Goal: Information Seeking & Learning: Learn about a topic

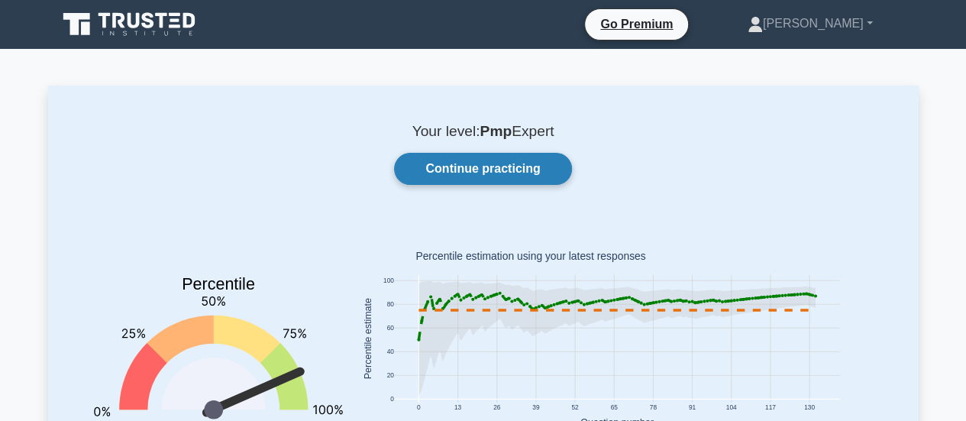
click at [440, 169] on link "Continue practicing" at bounding box center [482, 169] width 177 height 32
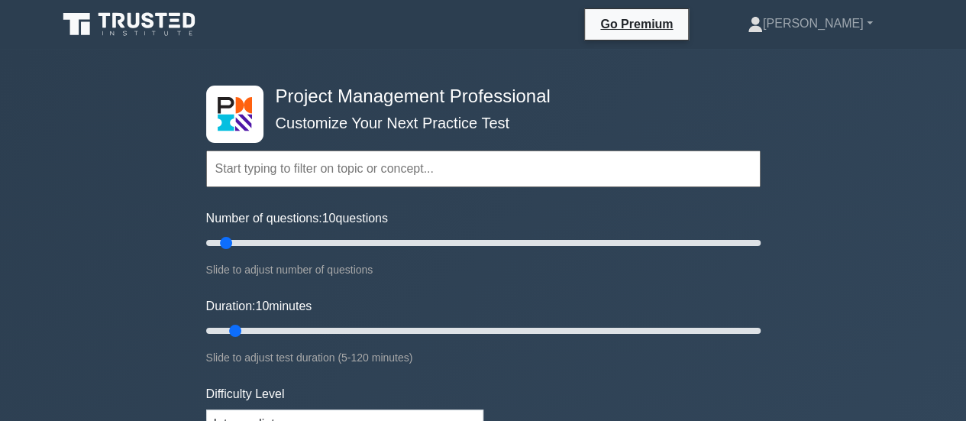
click at [408, 182] on input "text" at bounding box center [483, 168] width 554 height 37
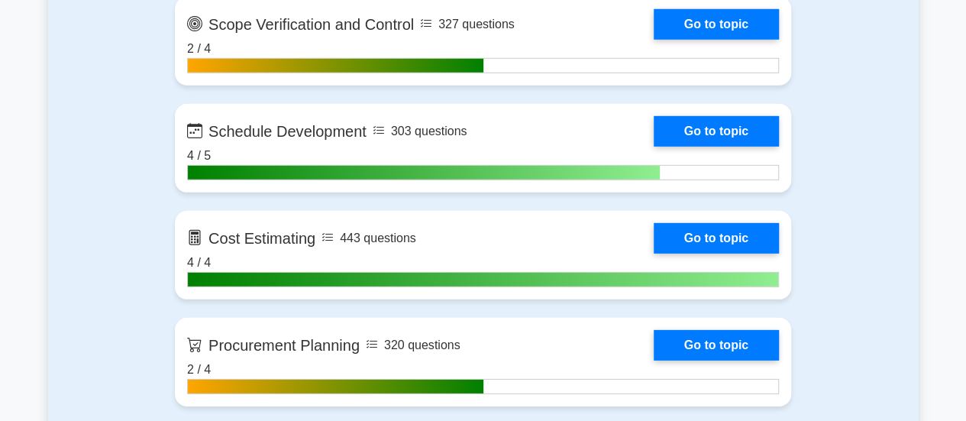
scroll to position [2214, 0]
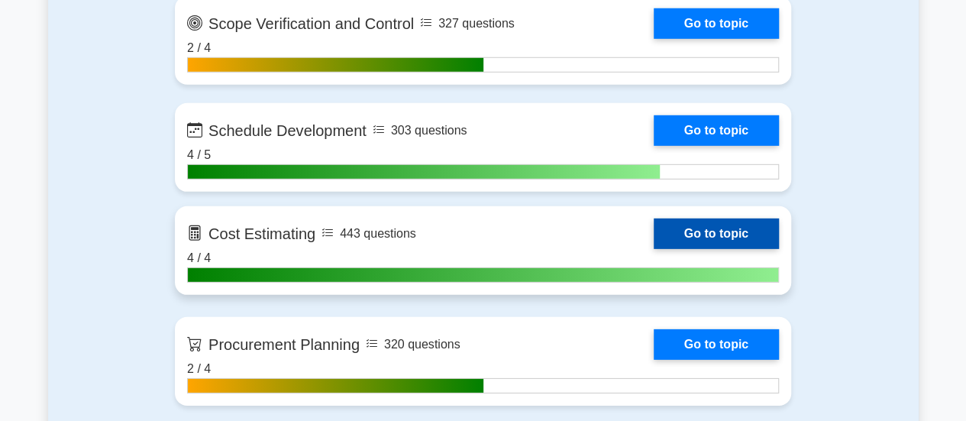
click at [705, 234] on link "Go to topic" at bounding box center [715, 233] width 125 height 31
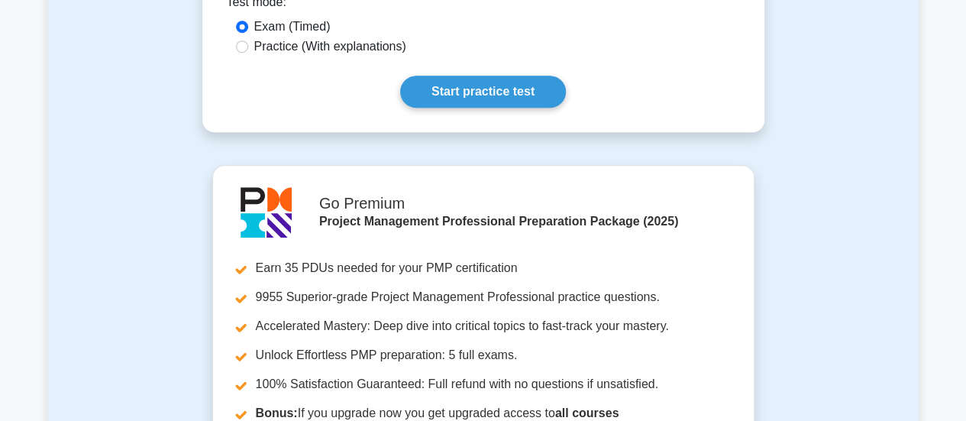
scroll to position [534, 0]
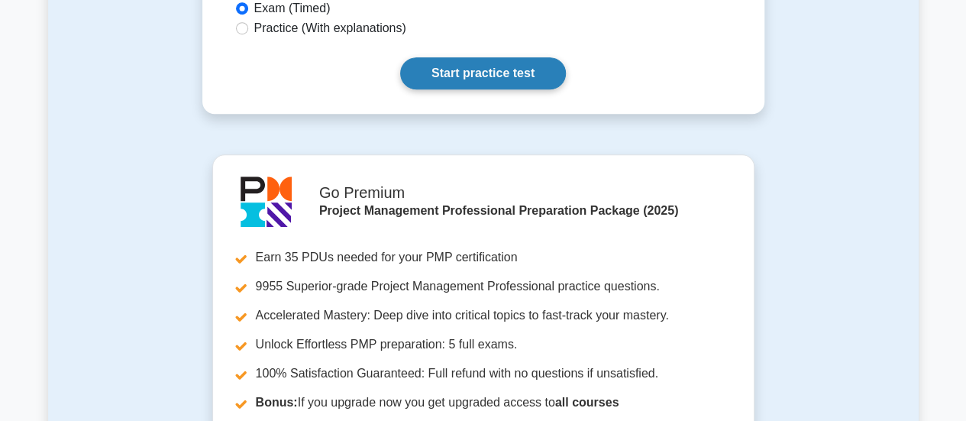
click at [489, 69] on link "Start practice test" at bounding box center [483, 73] width 166 height 32
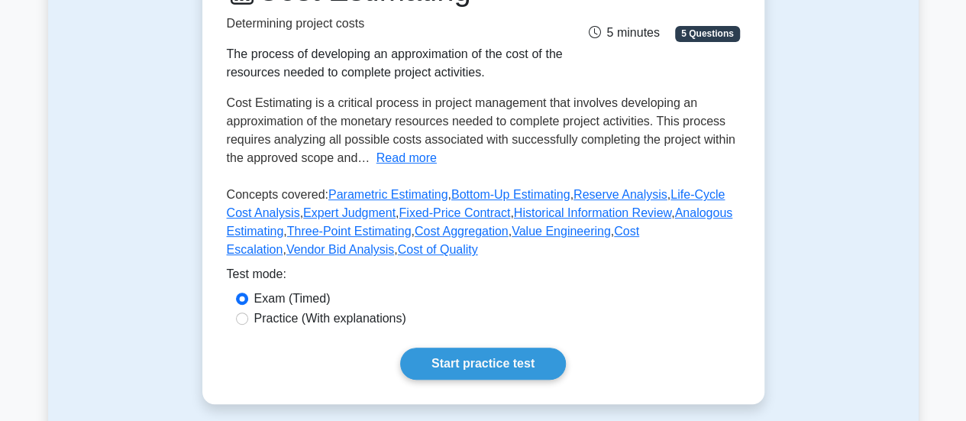
scroll to position [461, 0]
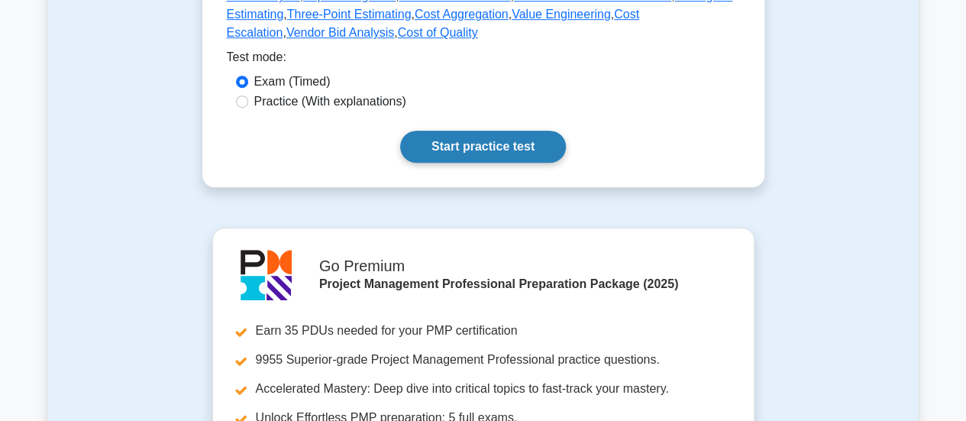
click at [482, 131] on link "Start practice test" at bounding box center [483, 147] width 166 height 32
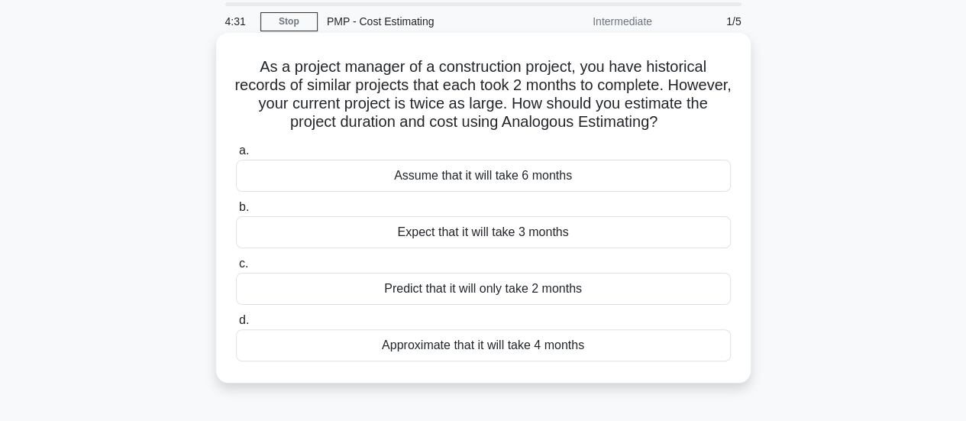
scroll to position [76, 0]
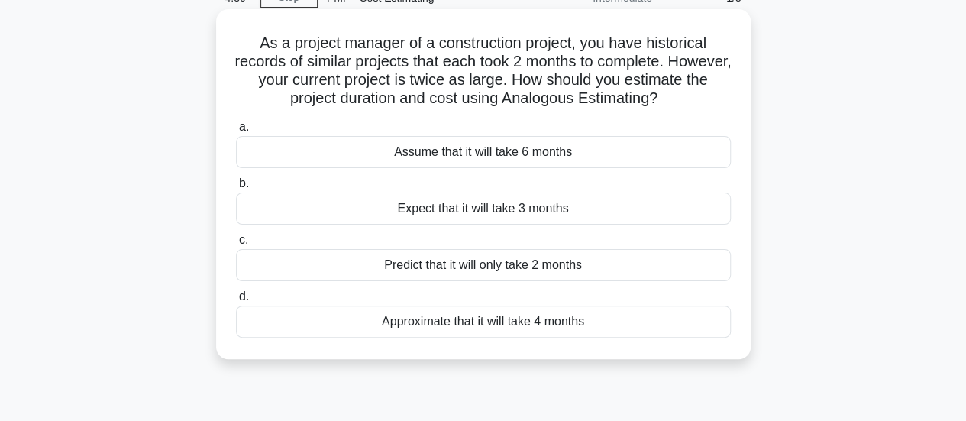
click at [453, 326] on div "Approximate that it will take 4 months" at bounding box center [483, 321] width 495 height 32
click at [236, 302] on input "d. Approximate that it will take 4 months" at bounding box center [236, 297] width 0 height 10
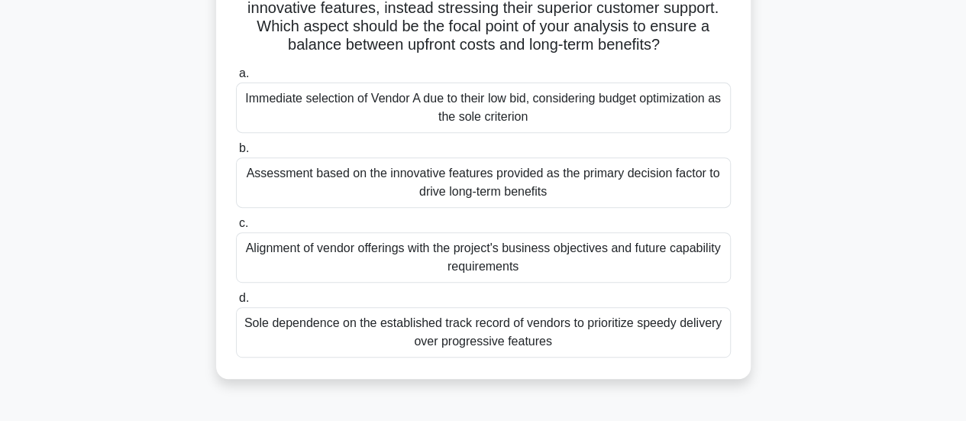
scroll to position [240, 0]
click at [461, 169] on div "Assessment based on the innovative features provided as the primary decision fa…" at bounding box center [483, 182] width 495 height 50
click at [236, 153] on input "b. Assessment based on the innovative features provided as the primary decision…" at bounding box center [236, 149] width 0 height 10
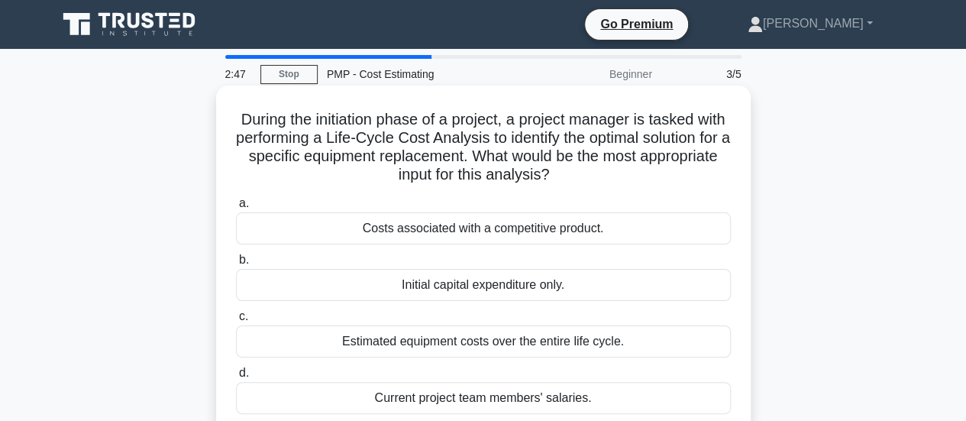
scroll to position [76, 0]
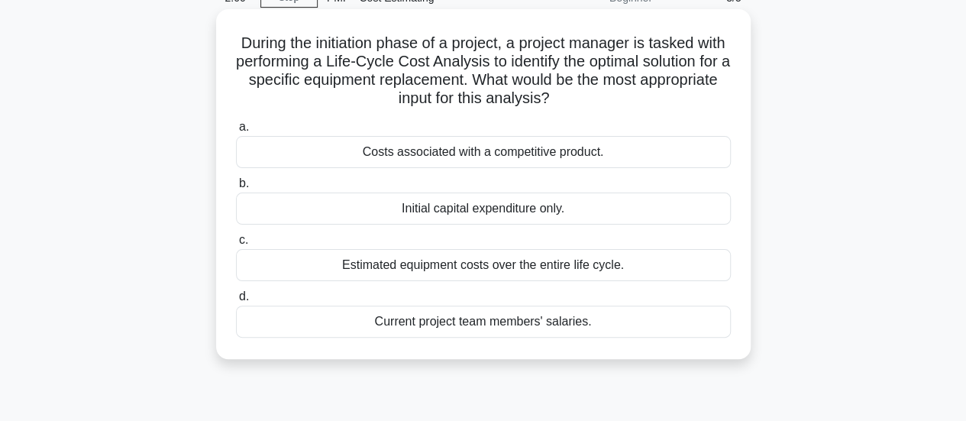
click at [525, 266] on div "Estimated equipment costs over the entire life cycle." at bounding box center [483, 265] width 495 height 32
click at [236, 245] on input "c. Estimated equipment costs over the entire life cycle." at bounding box center [236, 240] width 0 height 10
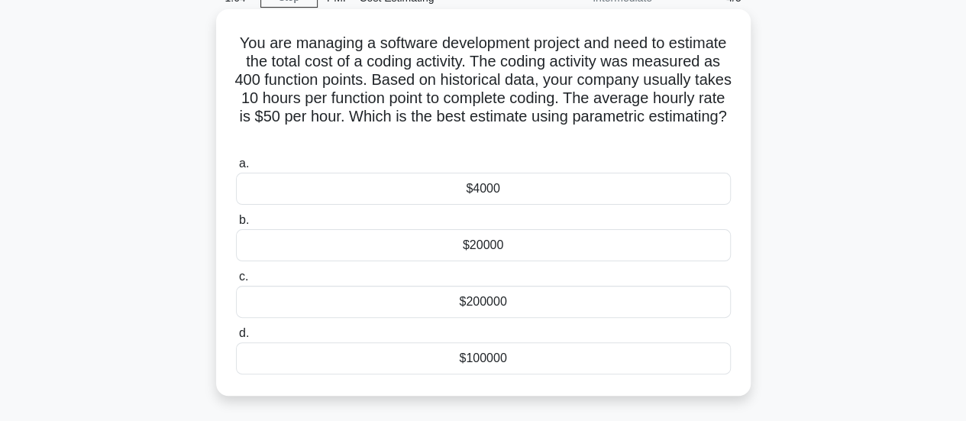
click at [475, 297] on div "$200000" at bounding box center [483, 302] width 495 height 32
click at [236, 282] on input "c. $200000" at bounding box center [236, 277] width 0 height 10
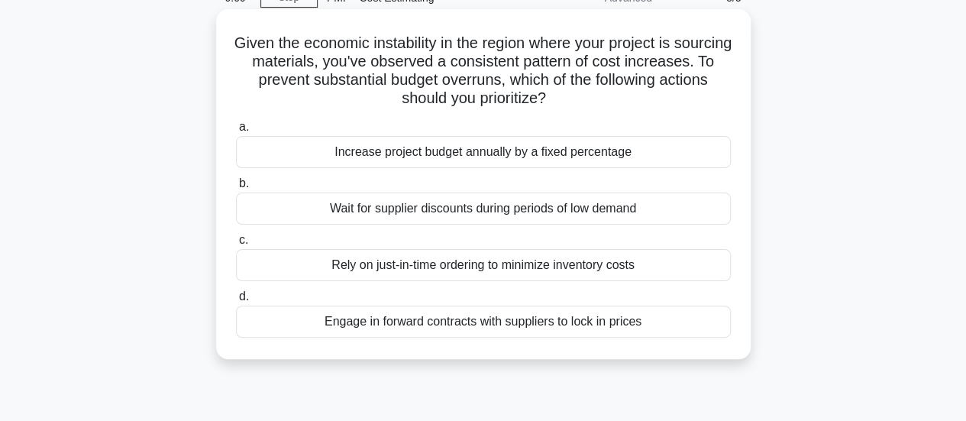
click at [489, 324] on div "Engage in forward contracts with suppliers to lock in prices" at bounding box center [483, 321] width 495 height 32
click at [236, 302] on input "d. Engage in forward contracts with suppliers to lock in prices" at bounding box center [236, 297] width 0 height 10
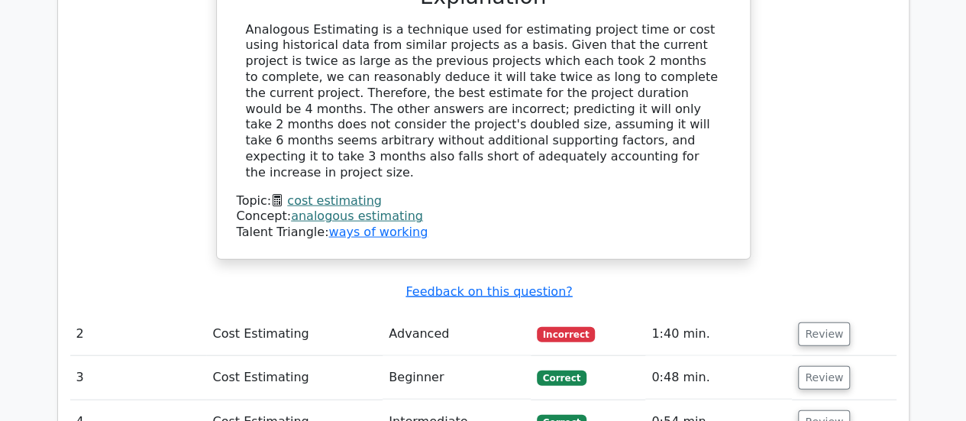
scroll to position [1680, 0]
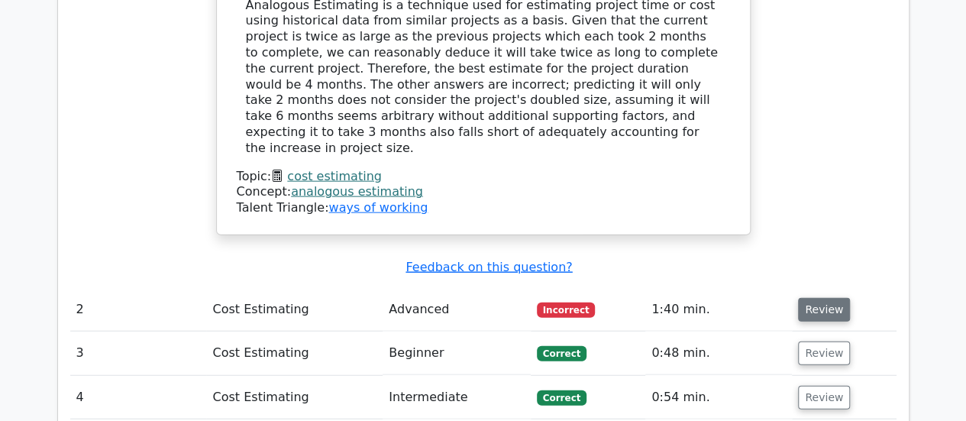
click at [828, 298] on button "Review" at bounding box center [824, 310] width 52 height 24
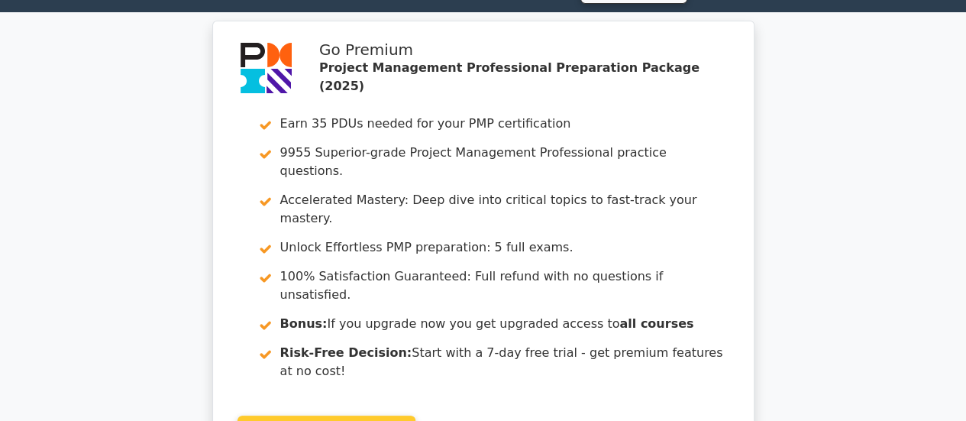
scroll to position [0, 0]
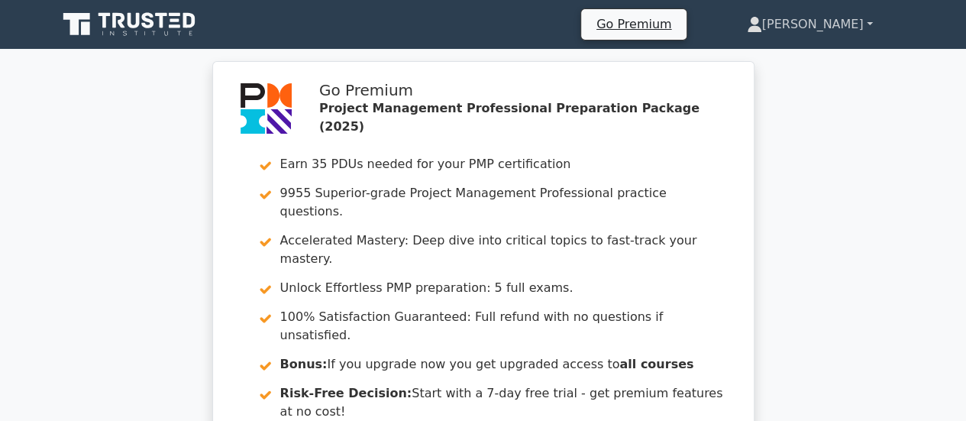
click at [851, 24] on link "[PERSON_NAME]" at bounding box center [809, 24] width 199 height 31
click at [811, 65] on link "Profile" at bounding box center [771, 60] width 121 height 24
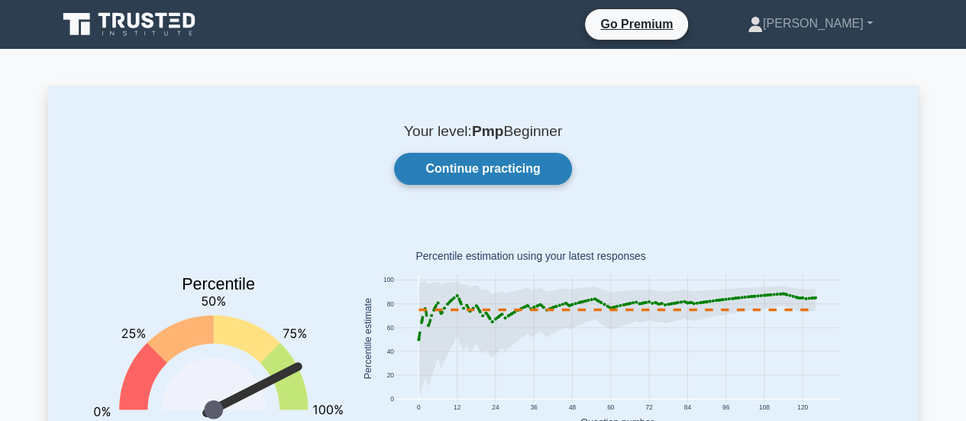
click at [504, 160] on link "Continue practicing" at bounding box center [482, 169] width 177 height 32
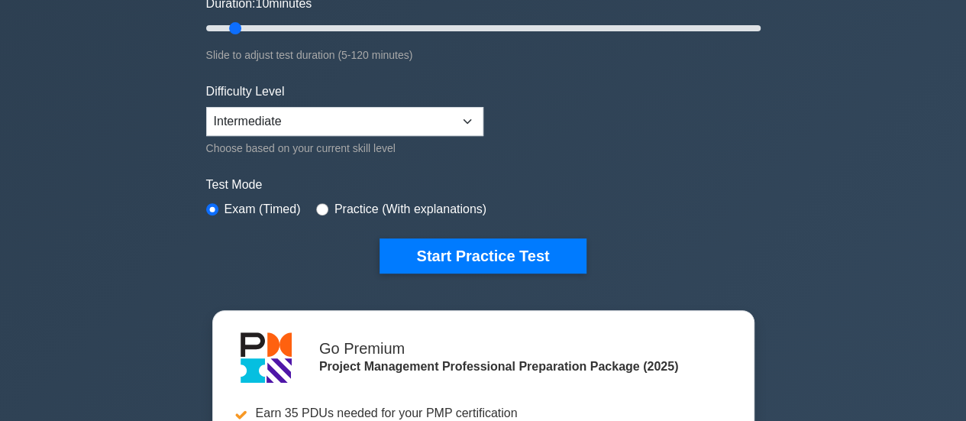
scroll to position [76, 0]
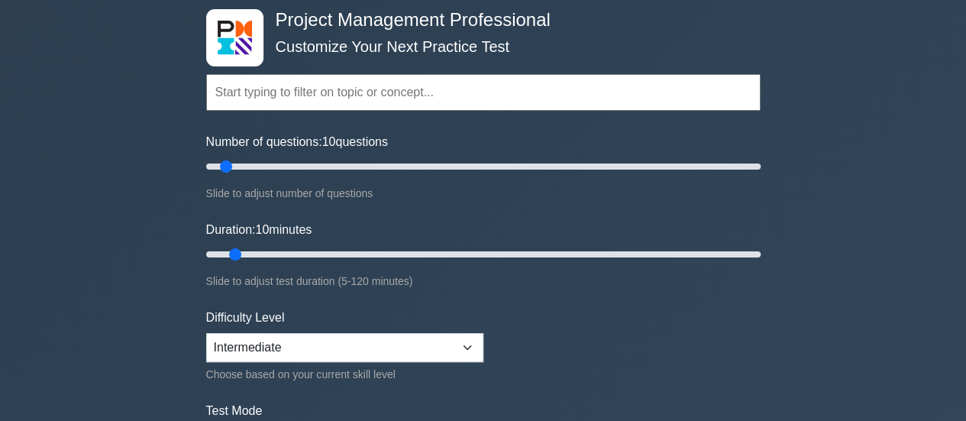
click at [366, 98] on input "text" at bounding box center [483, 92] width 554 height 37
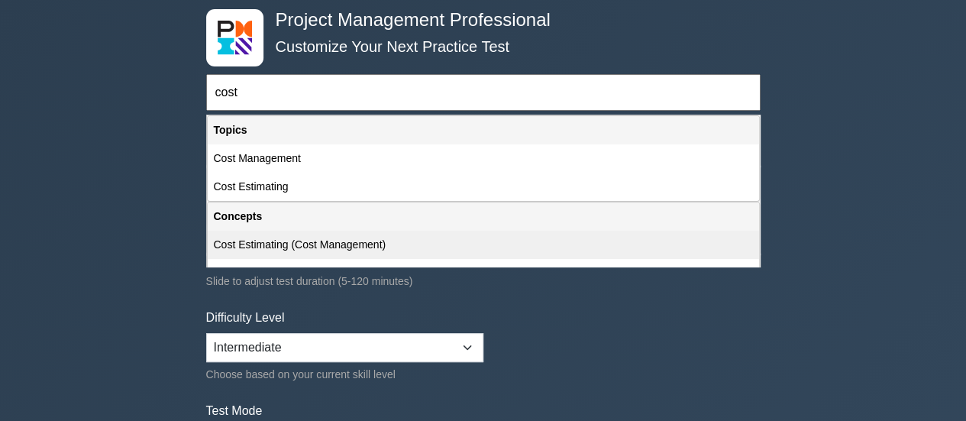
click at [249, 242] on div "Cost Estimating (Cost Management)" at bounding box center [483, 245] width 551 height 28
type input "Cost Estimating (Cost Management)"
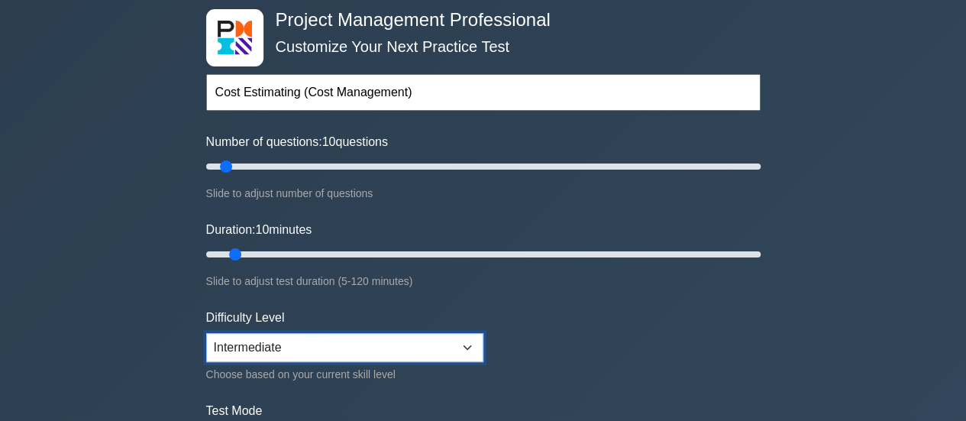
click at [249, 337] on select "Beginner Intermediate Expert" at bounding box center [344, 347] width 277 height 29
click at [206, 333] on select "Beginner Intermediate Expert" at bounding box center [344, 347] width 277 height 29
click at [250, 337] on select "Beginner Intermediate Expert" at bounding box center [344, 347] width 277 height 29
select select "intermediate"
click at [206, 333] on select "Beginner Intermediate Expert" at bounding box center [344, 347] width 277 height 29
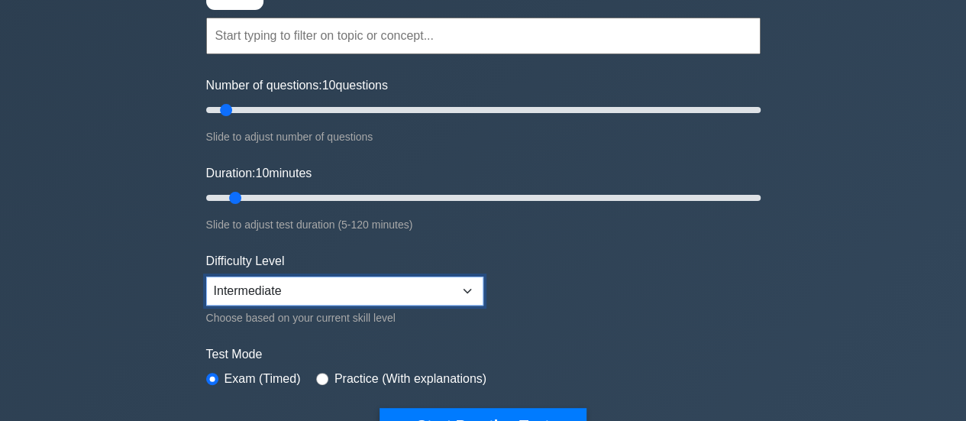
scroll to position [305, 0]
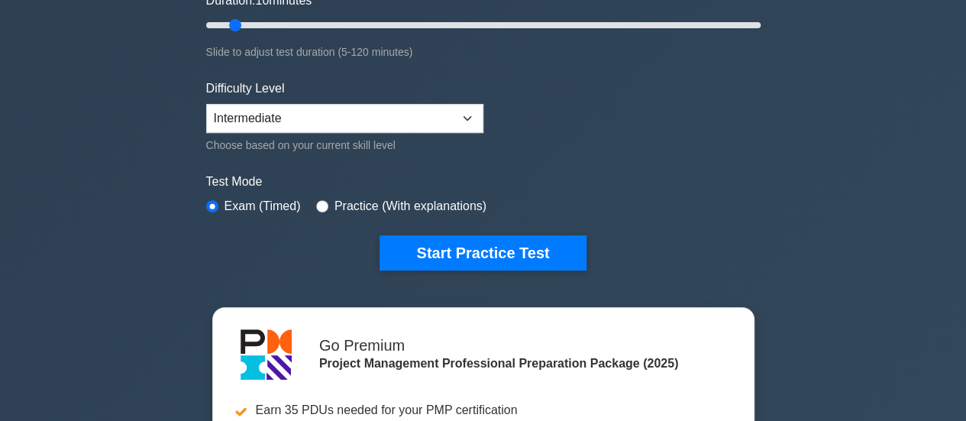
drag, startPoint x: 140, startPoint y: 296, endPoint x: 155, endPoint y: 294, distance: 14.7
click at [140, 296] on div "Project Management Professional Customize Your Next Practice Test Topics Scope …" at bounding box center [483, 223] width 966 height 960
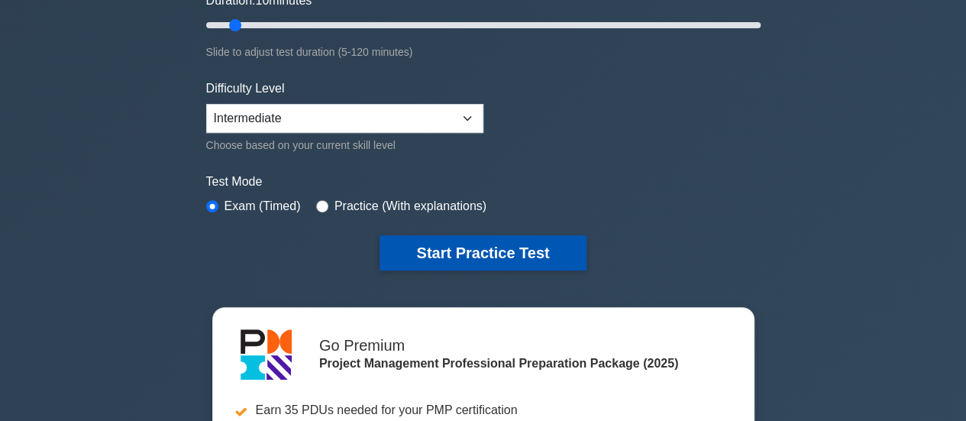
click at [464, 257] on button "Start Practice Test" at bounding box center [482, 252] width 206 height 35
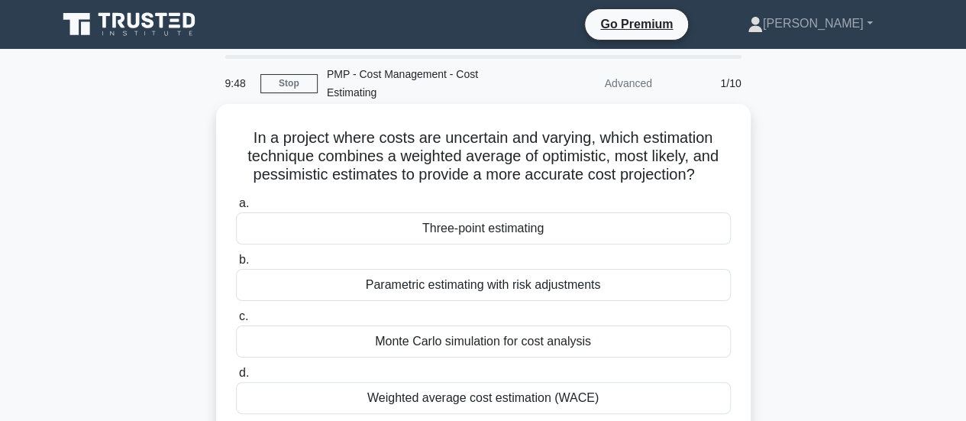
click at [453, 230] on div "Three-point estimating" at bounding box center [483, 228] width 495 height 32
click at [236, 208] on input "a. Three-point estimating" at bounding box center [236, 203] width 0 height 10
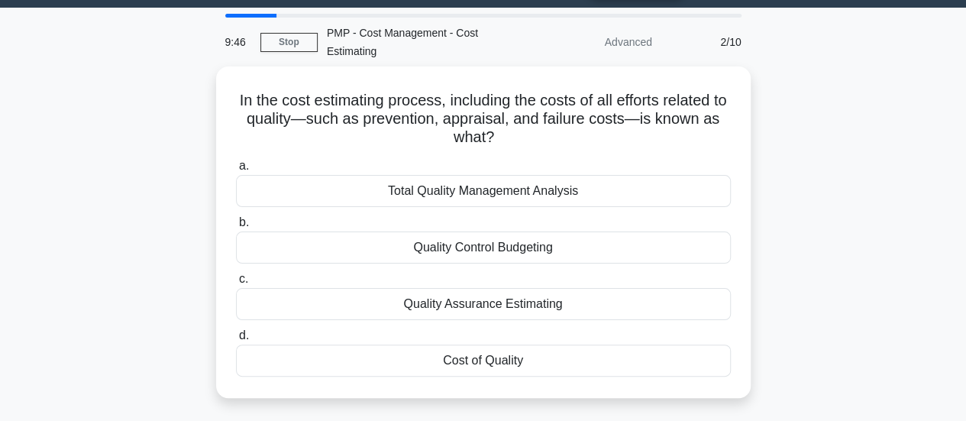
scroll to position [76, 0]
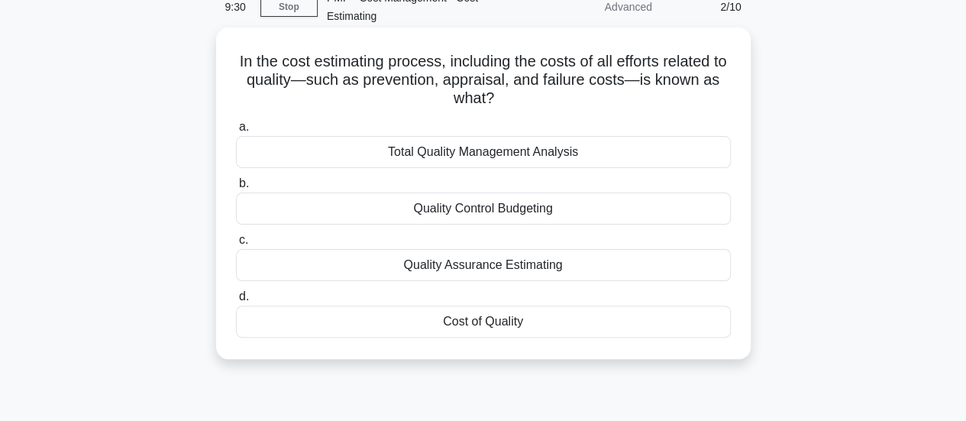
click at [486, 325] on div "Cost of Quality" at bounding box center [483, 321] width 495 height 32
click at [236, 302] on input "d. Cost of Quality" at bounding box center [236, 297] width 0 height 10
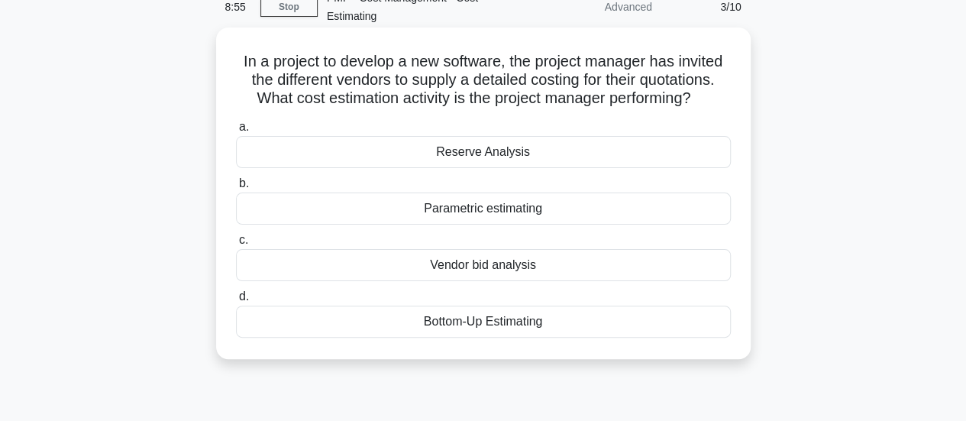
click at [482, 269] on div "Vendor bid analysis" at bounding box center [483, 265] width 495 height 32
click at [236, 245] on input "c. Vendor bid analysis" at bounding box center [236, 240] width 0 height 10
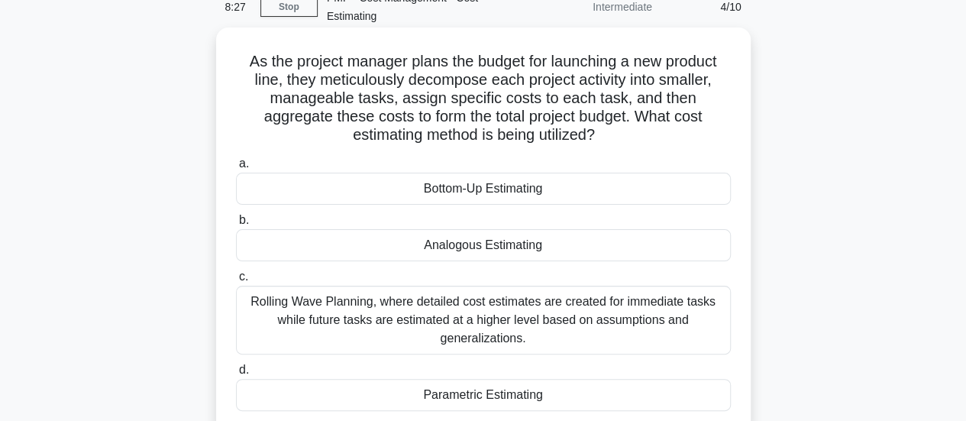
click at [478, 195] on div "Bottom-Up Estimating" at bounding box center [483, 189] width 495 height 32
click at [236, 169] on input "a. Bottom-Up Estimating" at bounding box center [236, 164] width 0 height 10
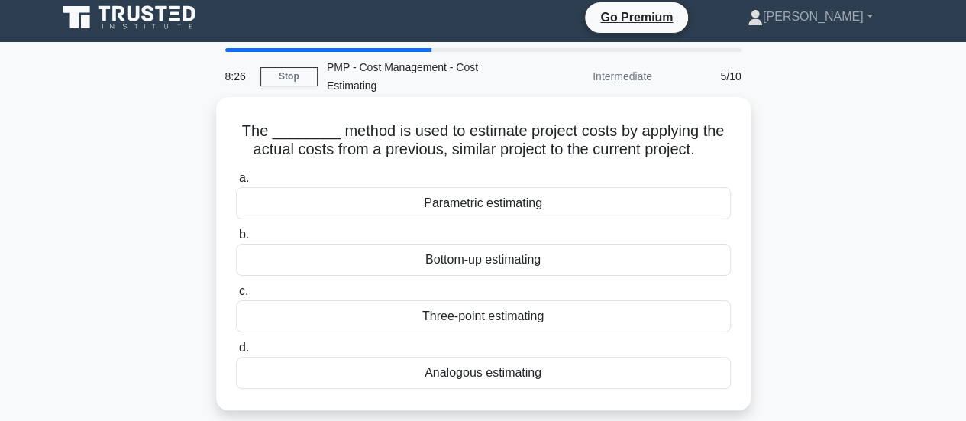
scroll to position [0, 0]
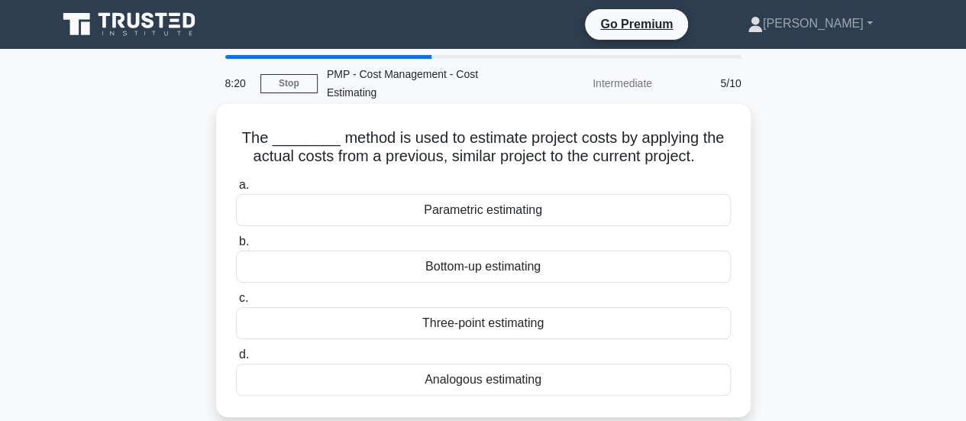
click at [485, 382] on div "Analogous estimating" at bounding box center [483, 379] width 495 height 32
click at [236, 360] on input "d. Analogous estimating" at bounding box center [236, 355] width 0 height 10
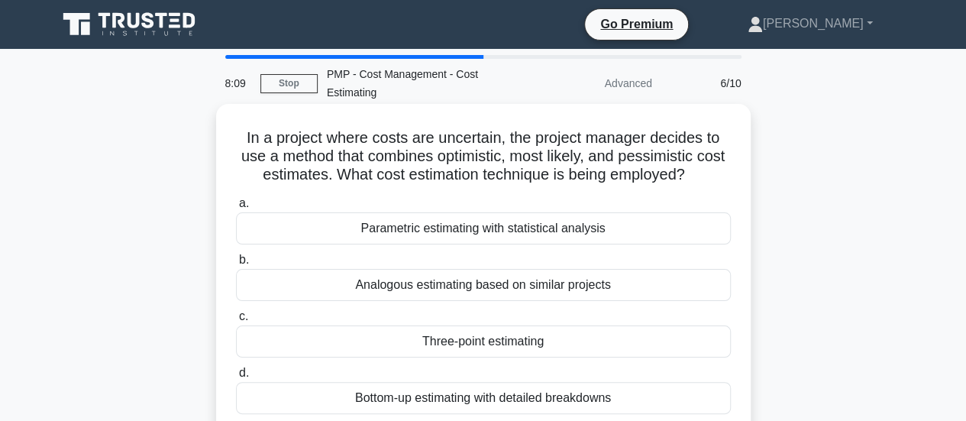
click at [490, 340] on div "Three-point estimating" at bounding box center [483, 341] width 495 height 32
click at [236, 321] on input "c. Three-point estimating" at bounding box center [236, 316] width 0 height 10
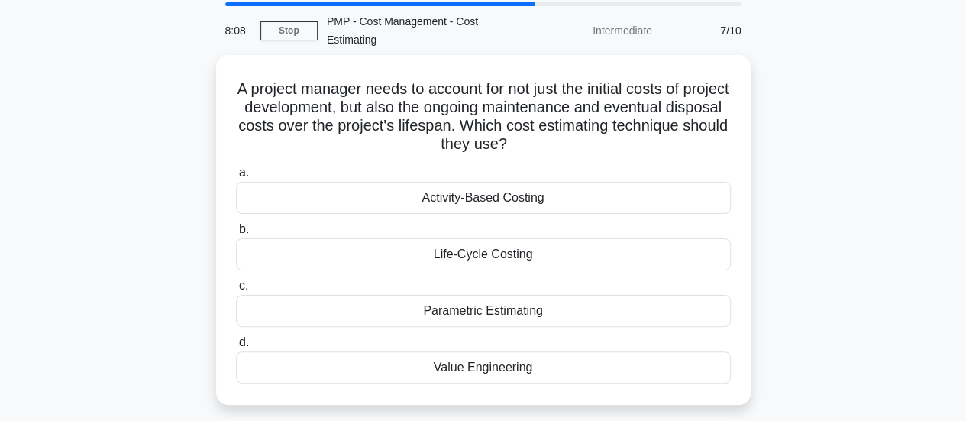
scroll to position [76, 0]
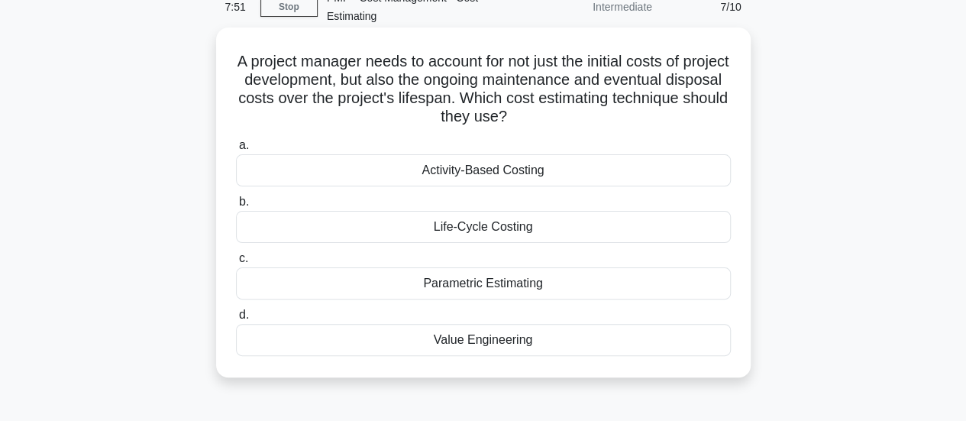
click at [477, 234] on div "Life-Cycle Costing" at bounding box center [483, 227] width 495 height 32
click at [236, 207] on input "b. Life-Cycle Costing" at bounding box center [236, 202] width 0 height 10
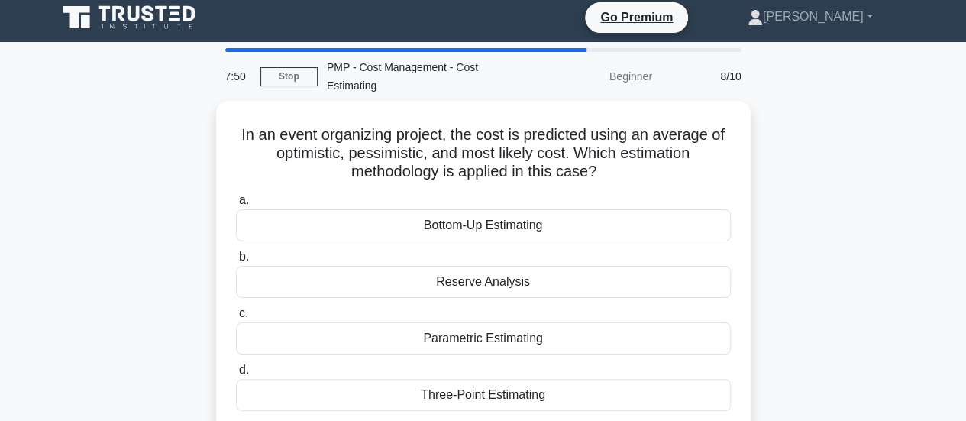
scroll to position [0, 0]
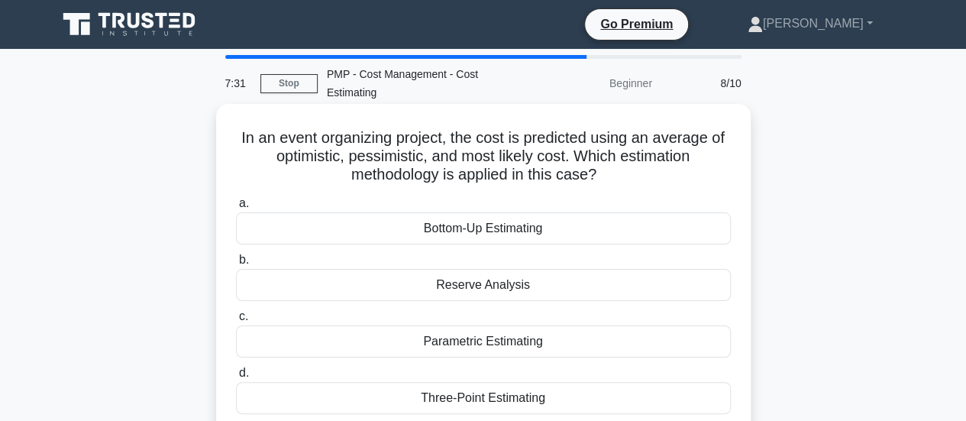
click at [486, 404] on div "Three-Point Estimating" at bounding box center [483, 398] width 495 height 32
click at [236, 378] on input "d. Three-Point Estimating" at bounding box center [236, 373] width 0 height 10
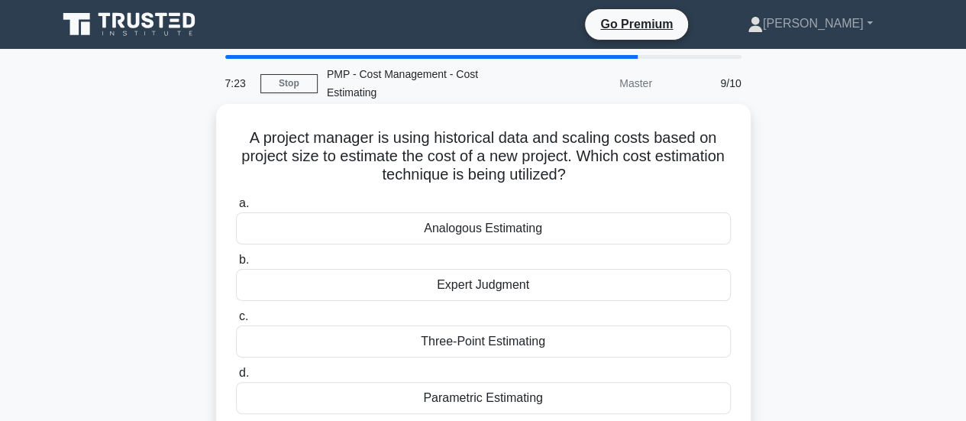
click at [476, 234] on div "Analogous Estimating" at bounding box center [483, 228] width 495 height 32
click at [236, 208] on input "a. Analogous Estimating" at bounding box center [236, 203] width 0 height 10
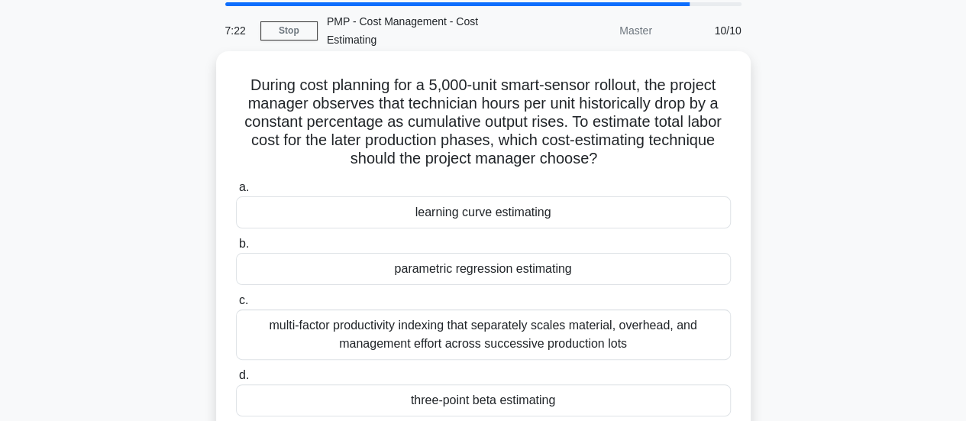
scroll to position [76, 0]
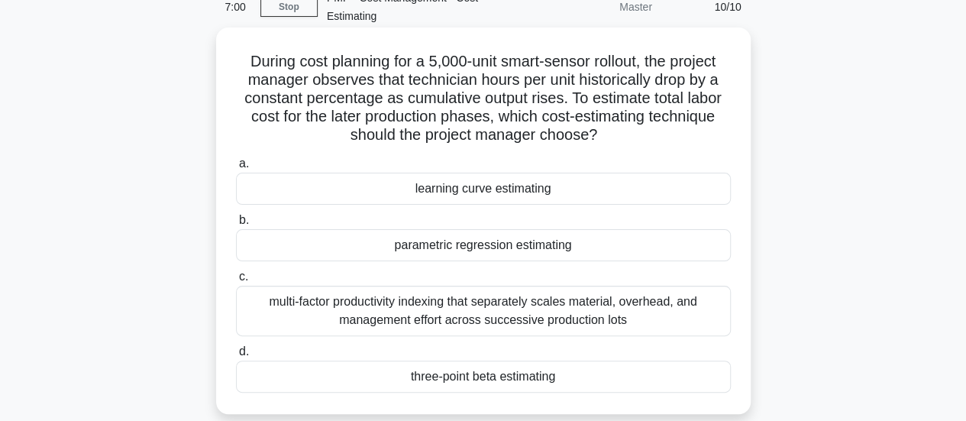
click at [437, 251] on div "parametric regression estimating" at bounding box center [483, 245] width 495 height 32
click at [236, 225] on input "b. parametric regression estimating" at bounding box center [236, 220] width 0 height 10
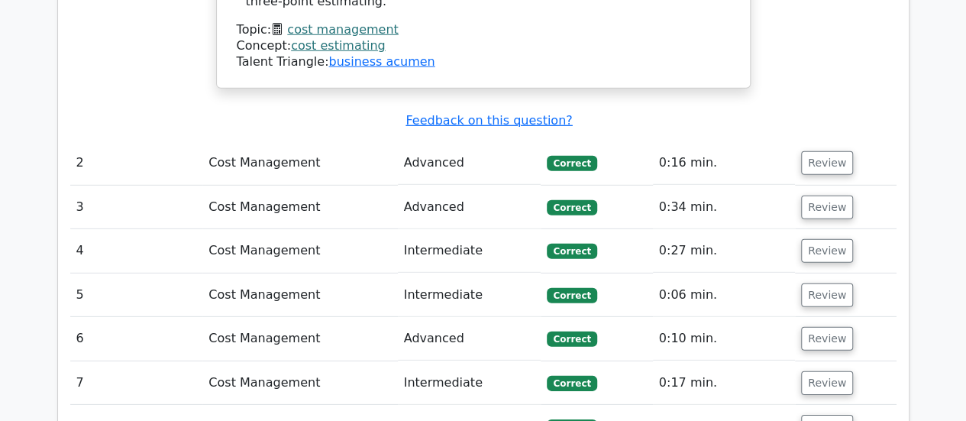
scroll to position [2214, 0]
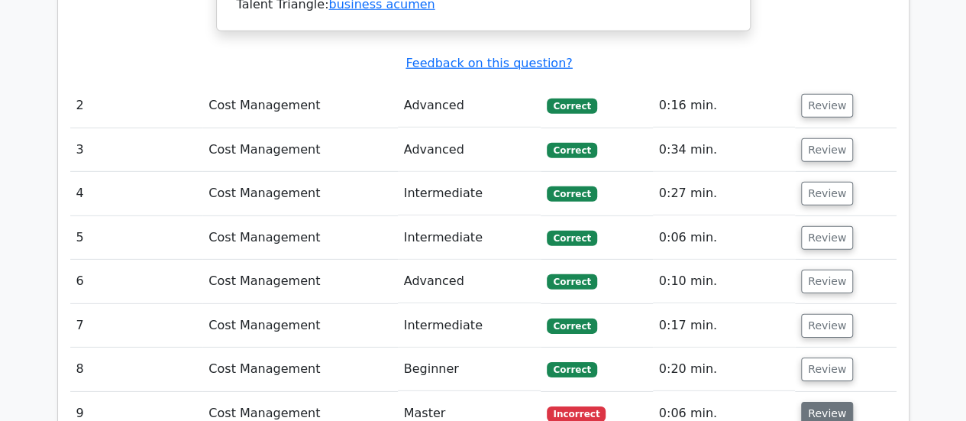
click at [812, 402] on button "Review" at bounding box center [827, 414] width 52 height 24
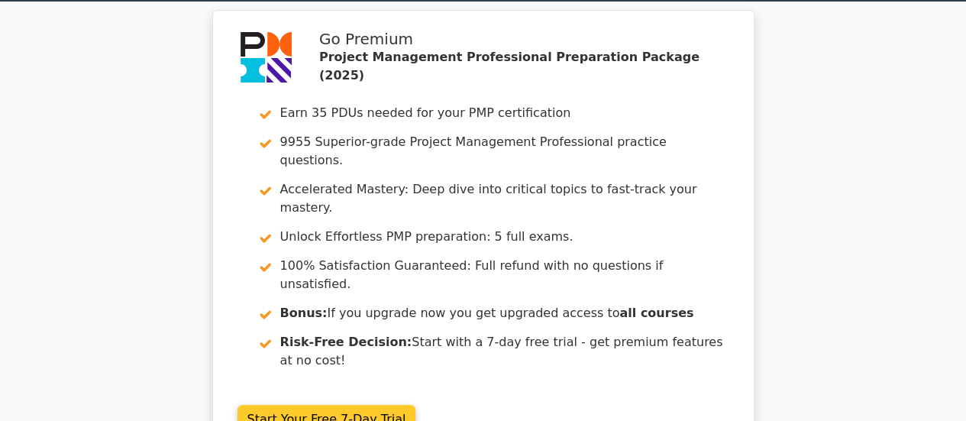
scroll to position [0, 0]
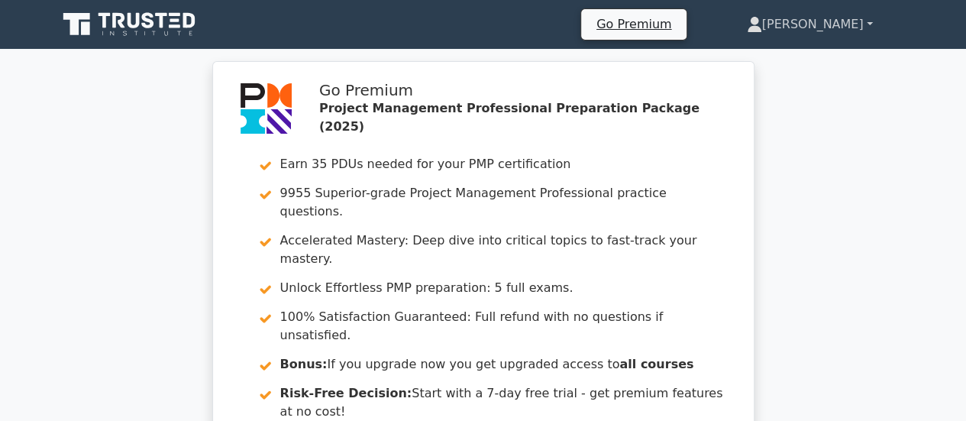
click at [841, 21] on link "[PERSON_NAME]" at bounding box center [809, 24] width 199 height 31
click at [818, 61] on link "Profile" at bounding box center [771, 60] width 121 height 24
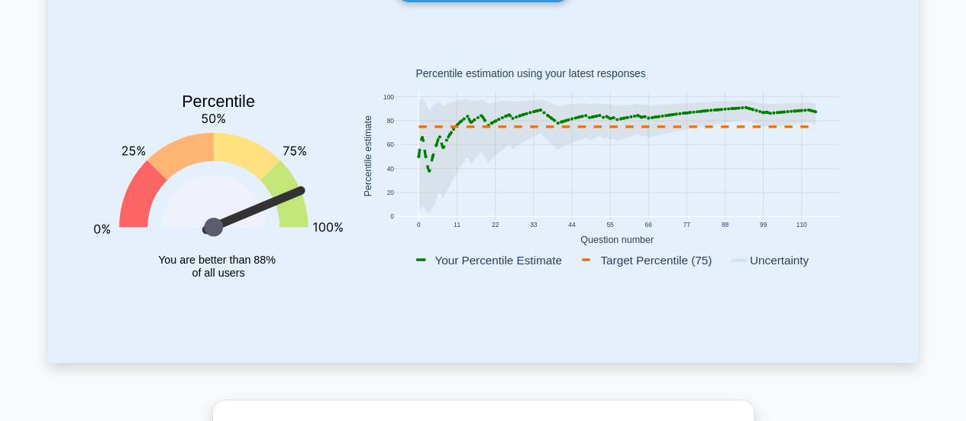
scroll to position [153, 0]
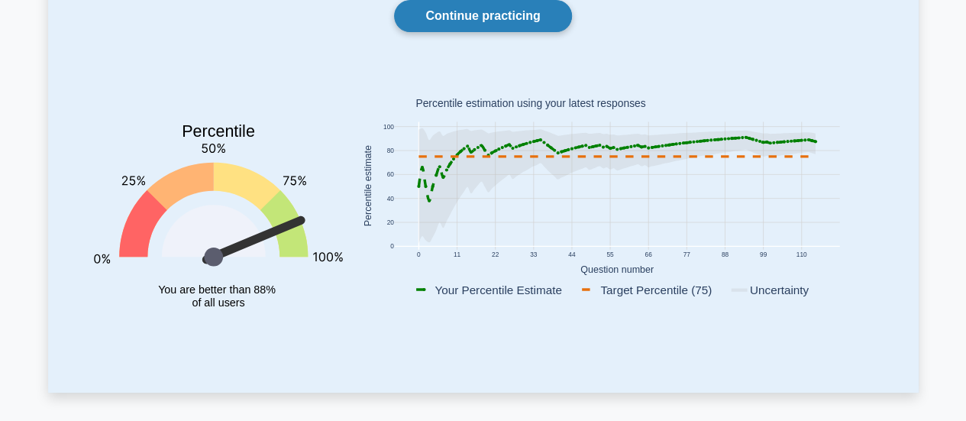
click at [476, 17] on link "Continue practicing" at bounding box center [482, 16] width 177 height 32
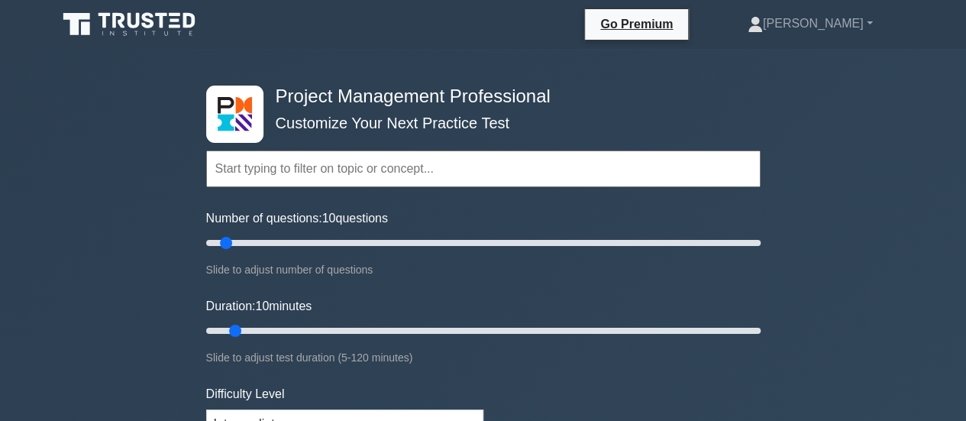
click at [267, 179] on input "text" at bounding box center [483, 168] width 554 height 37
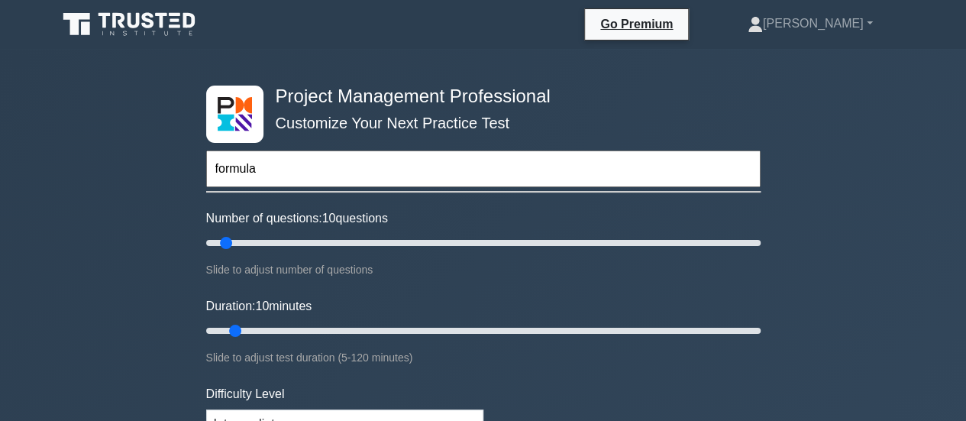
type input "formula"
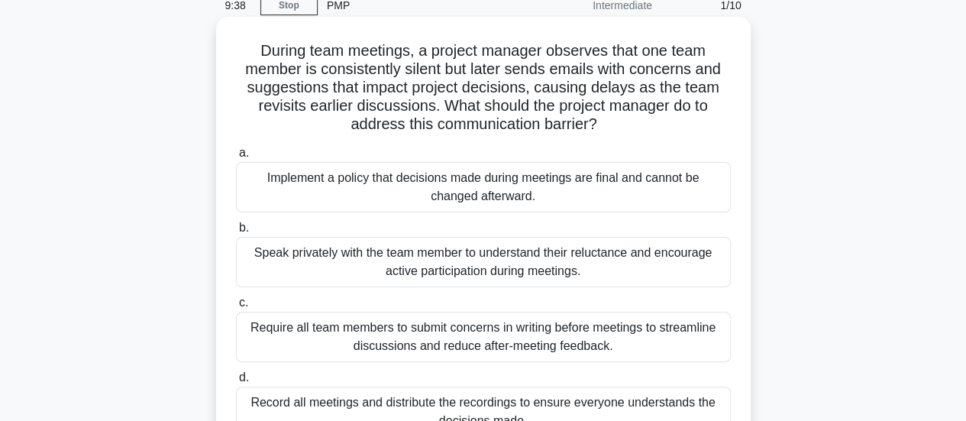
scroll to position [153, 0]
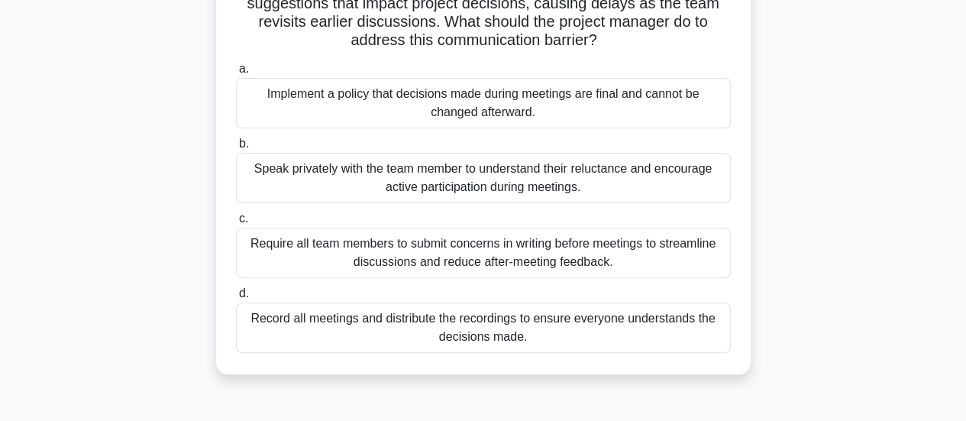
click at [390, 178] on div "Speak privately with the team member to understand their reluctance and encoura…" at bounding box center [483, 178] width 495 height 50
click at [236, 149] on input "b. Speak privately with the team member to understand their reluctance and enco…" at bounding box center [236, 144] width 0 height 10
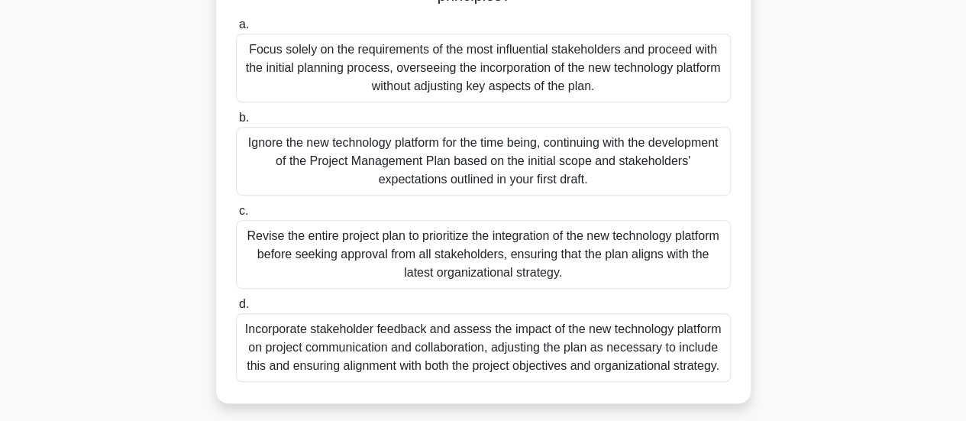
scroll to position [383, 0]
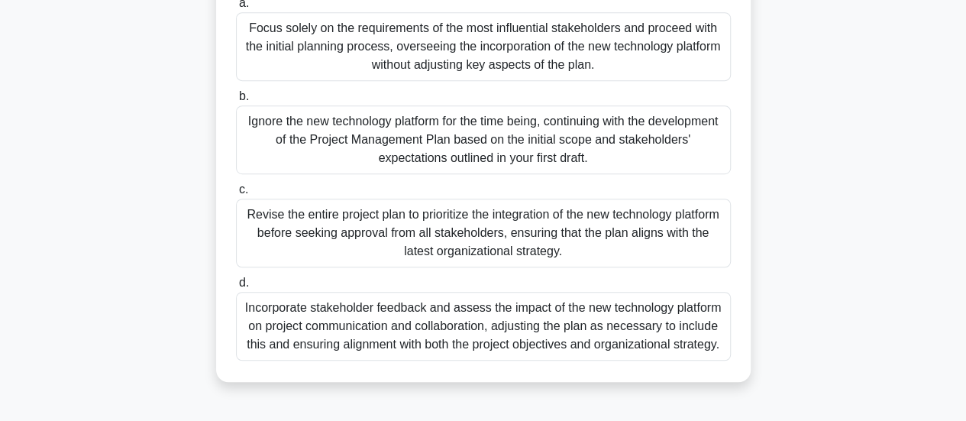
click at [296, 323] on div "Incorporate stakeholder feedback and assess the impact of the new technology pl…" at bounding box center [483, 326] width 495 height 69
click at [236, 288] on input "d. Incorporate stakeholder feedback and assess the impact of the new technology…" at bounding box center [236, 283] width 0 height 10
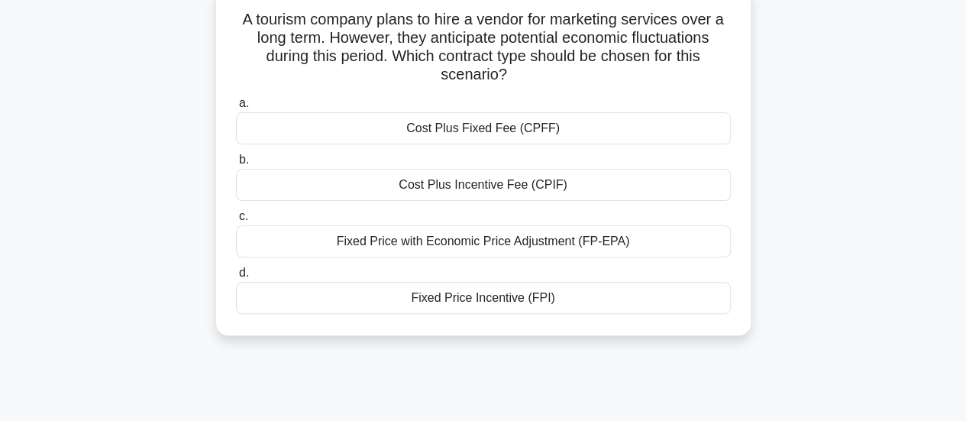
scroll to position [76, 0]
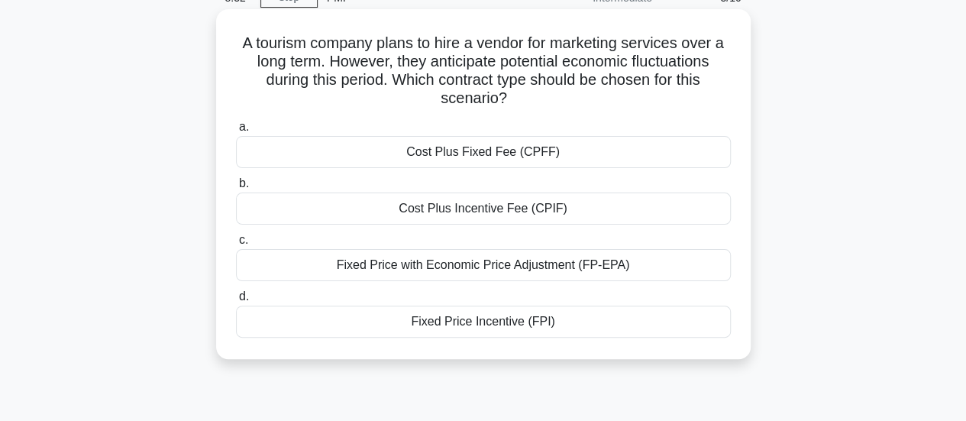
click at [394, 266] on div "Fixed Price with Economic Price Adjustment (FP-EPA)" at bounding box center [483, 265] width 495 height 32
click at [236, 245] on input "c. Fixed Price with Economic Price Adjustment (FP-EPA)" at bounding box center [236, 240] width 0 height 10
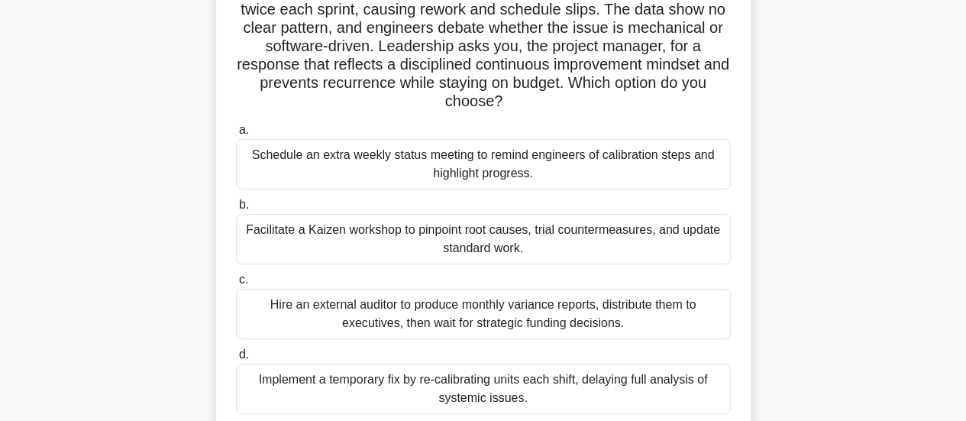
scroll to position [153, 0]
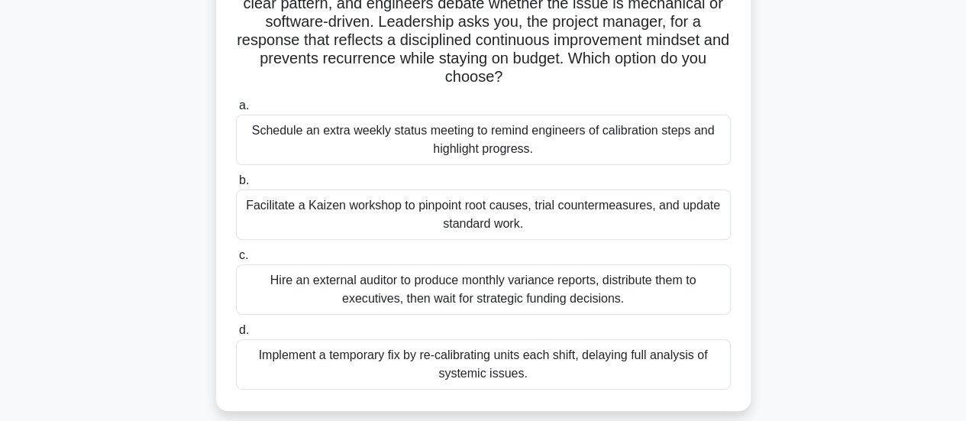
click at [461, 218] on div "Facilitate a Kaizen workshop to pinpoint root causes, trial countermeasures, an…" at bounding box center [483, 214] width 495 height 50
click at [236, 186] on input "b. Facilitate a Kaizen workshop to pinpoint root causes, trial countermeasures,…" at bounding box center [236, 181] width 0 height 10
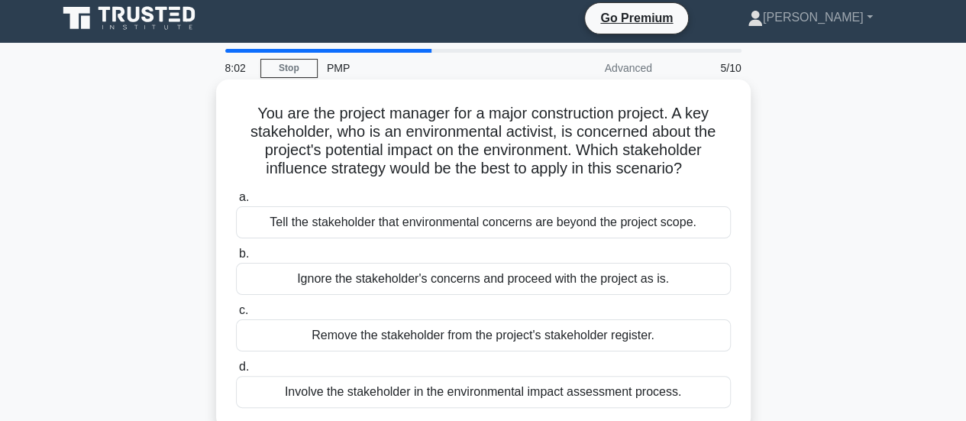
scroll to position [0, 0]
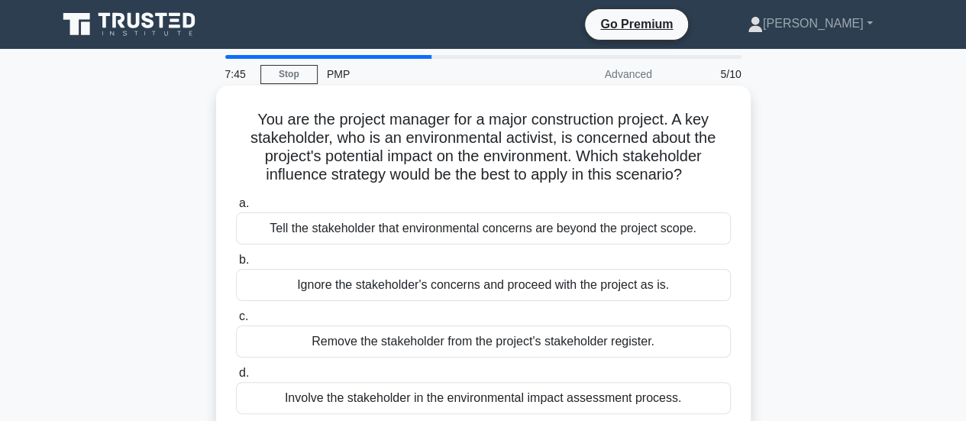
click at [486, 399] on div "Involve the stakeholder in the environmental impact assessment process." at bounding box center [483, 398] width 495 height 32
click at [236, 378] on input "d. Involve the stakeholder in the environmental impact assessment process." at bounding box center [236, 373] width 0 height 10
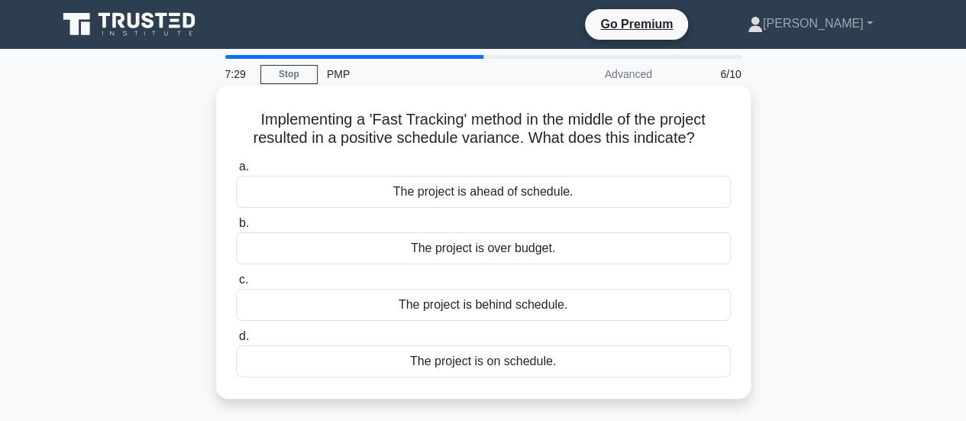
click at [437, 199] on div "The project is ahead of schedule." at bounding box center [483, 192] width 495 height 32
click at [236, 172] on input "a. The project is ahead of schedule." at bounding box center [236, 167] width 0 height 10
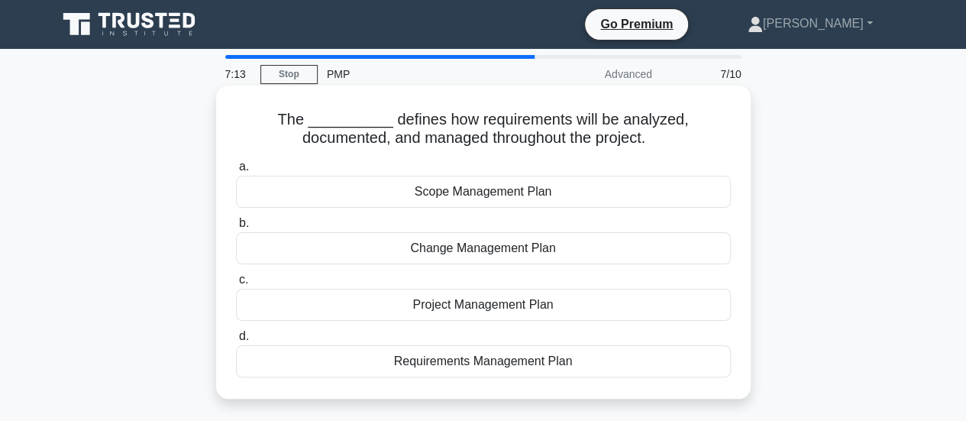
click at [486, 365] on div "Requirements Management Plan" at bounding box center [483, 361] width 495 height 32
click at [236, 341] on input "d. Requirements Management Plan" at bounding box center [236, 336] width 0 height 10
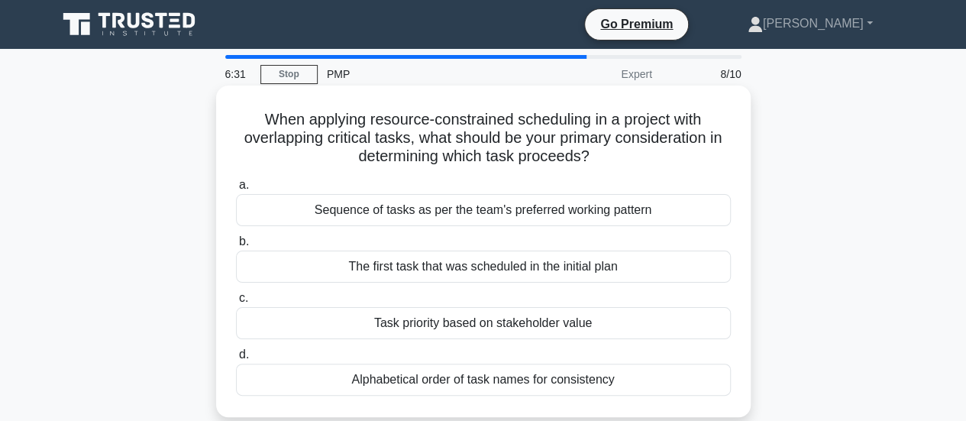
click at [426, 215] on div "Sequence of tasks as per the team's preferred working pattern" at bounding box center [483, 210] width 495 height 32
click at [236, 190] on input "a. Sequence of tasks as per the team's preferred working pattern" at bounding box center [236, 185] width 0 height 10
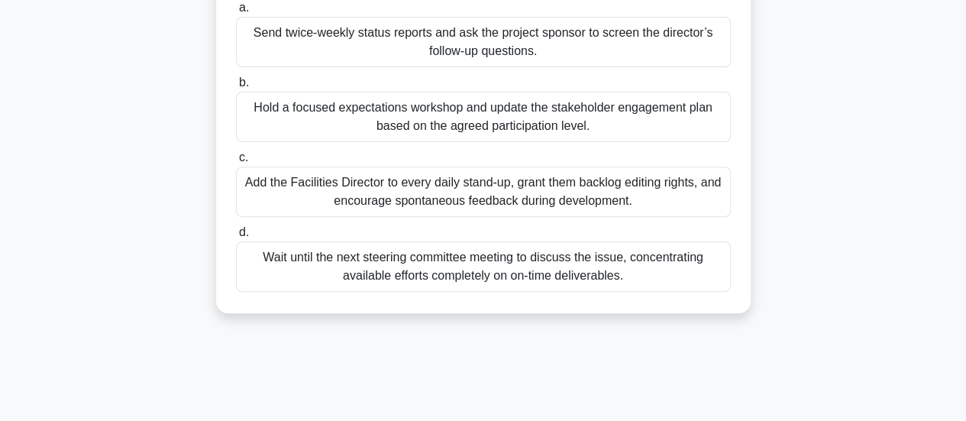
scroll to position [229, 0]
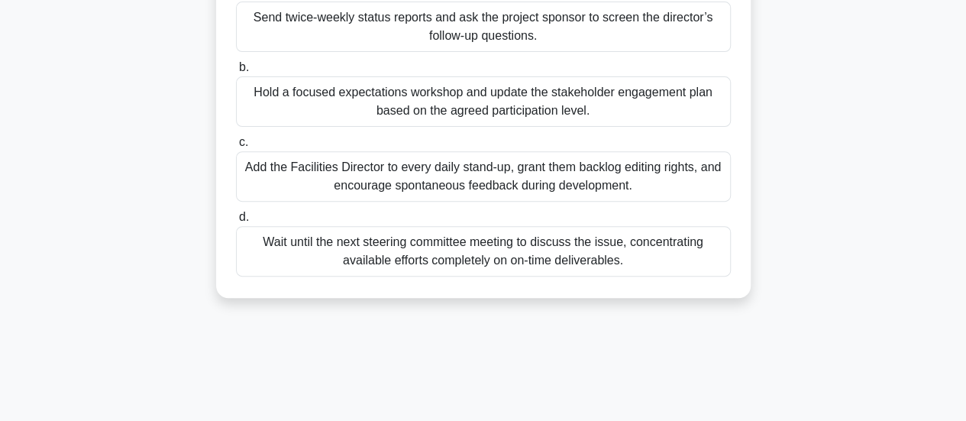
click at [487, 114] on div "Hold a focused expectations workshop and update the stakeholder engagement plan…" at bounding box center [483, 101] width 495 height 50
click at [236, 73] on input "b. Hold a focused expectations workshop and update the stakeholder engagement p…" at bounding box center [236, 68] width 0 height 10
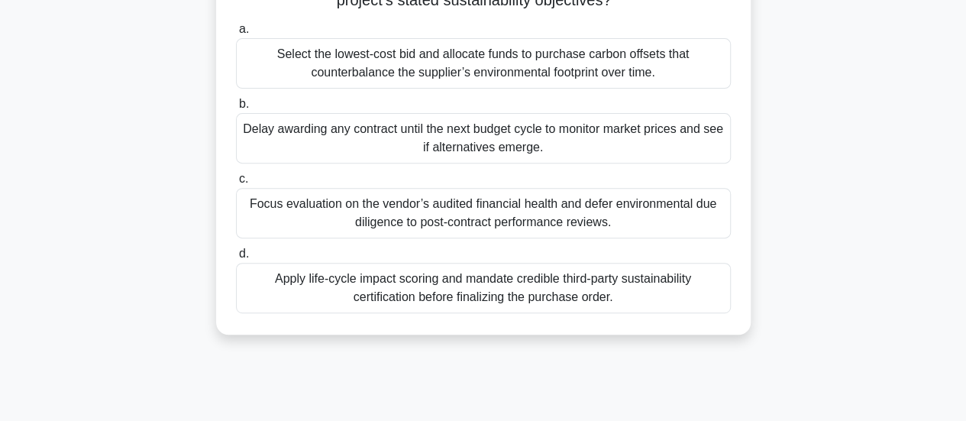
click at [392, 291] on div "Apply life-cycle impact scoring and mandate credible third-party sustainability…" at bounding box center [483, 288] width 495 height 50
click at [236, 259] on input "d. Apply life-cycle impact scoring and mandate credible third-party sustainabil…" at bounding box center [236, 254] width 0 height 10
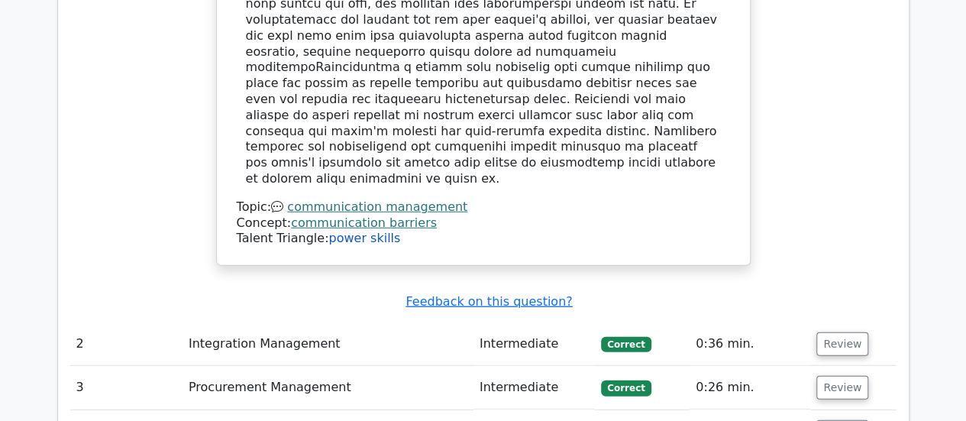
scroll to position [2214, 0]
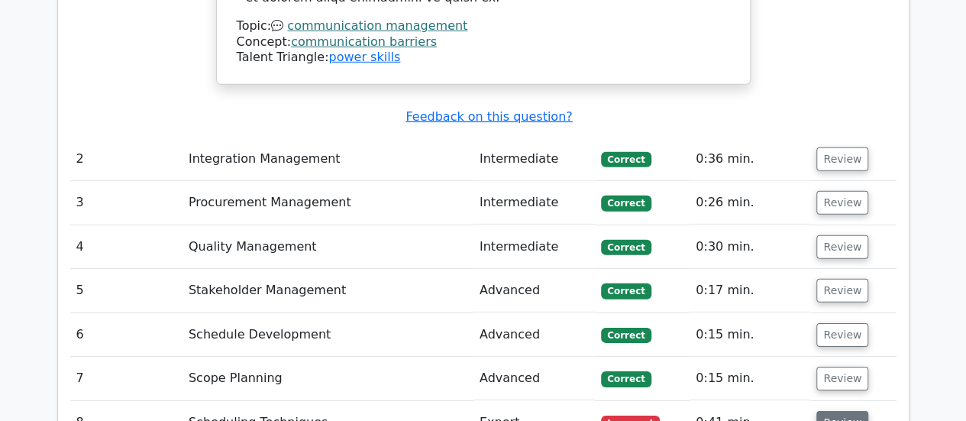
click at [828, 411] on button "Review" at bounding box center [842, 423] width 52 height 24
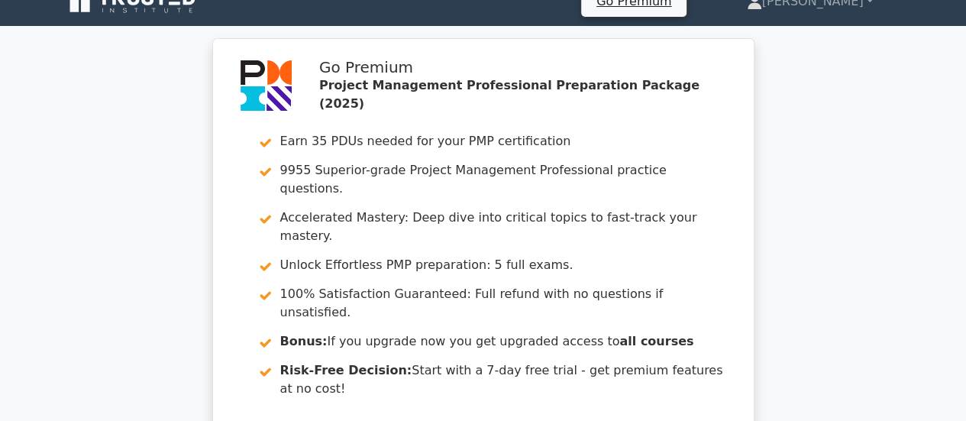
scroll to position [0, 0]
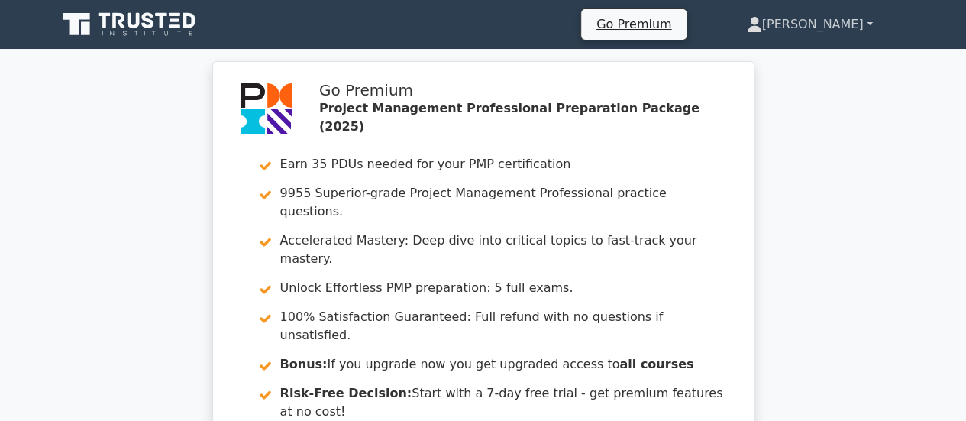
click at [863, 30] on link "[PERSON_NAME]" at bounding box center [809, 24] width 199 height 31
click at [811, 59] on link "Profile" at bounding box center [771, 60] width 121 height 24
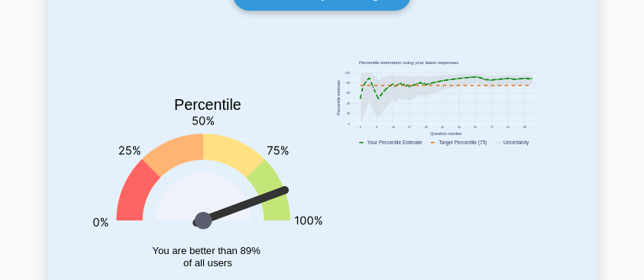
scroll to position [219, 0]
